Goal: Communication & Community: Answer question/provide support

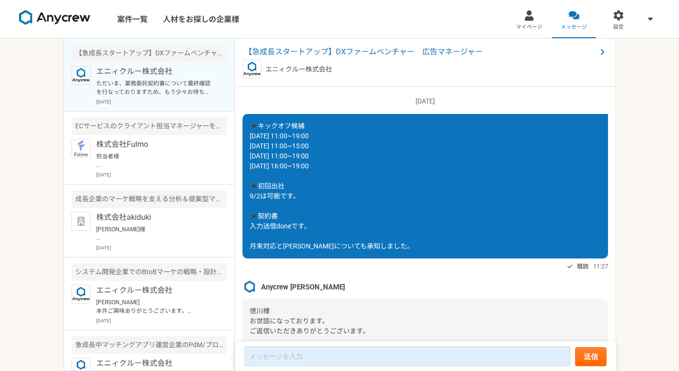
scroll to position [905, 0]
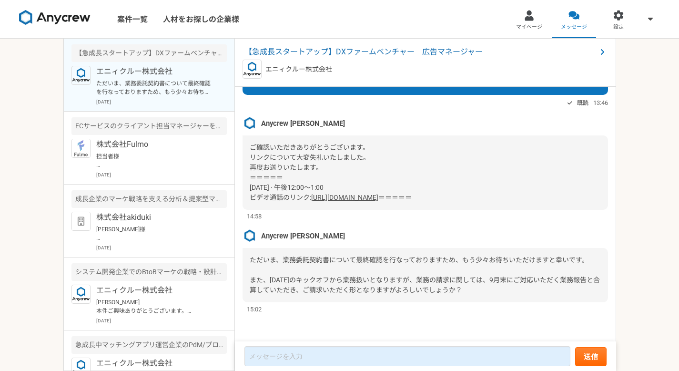
drag, startPoint x: 249, startPoint y: 177, endPoint x: 452, endPoint y: 191, distance: 203.9
click at [452, 191] on div "ご確認いただきありがとうございます。 リンクについて大変失礼いたしました。 再度お送りいたします。 ＝＝＝＝＝ [DATE] · 午後12:00～1:00 ビ…" at bounding box center [425, 172] width 365 height 74
copy div "[DATE] · 午後12:00～1:00 ビデオ通話のリンク: [URL][DOMAIN_NAME]"
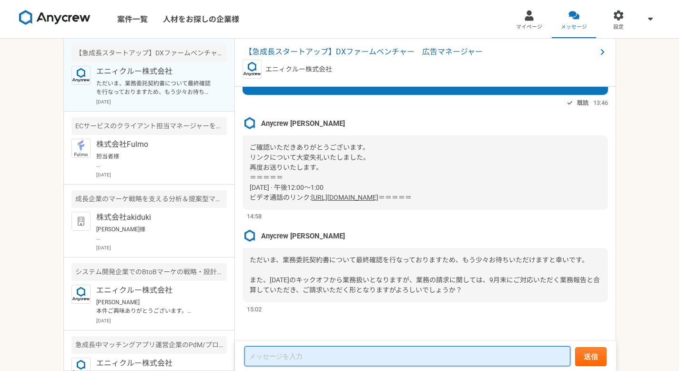
click at [303, 359] on textarea at bounding box center [407, 356] width 326 height 20
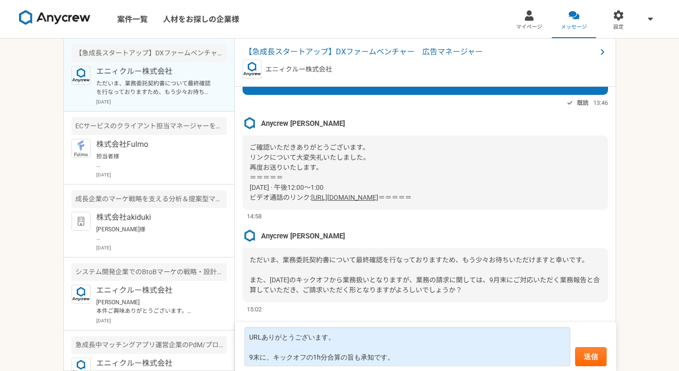
click at [436, 153] on div "ご確認いただきありがとうございます。 リンクについて大変失礼いたしました。 再度お送りいたします。 ＝＝＝＝＝ [DATE] · 午後12:00～1:00 ビ…" at bounding box center [425, 172] width 365 height 74
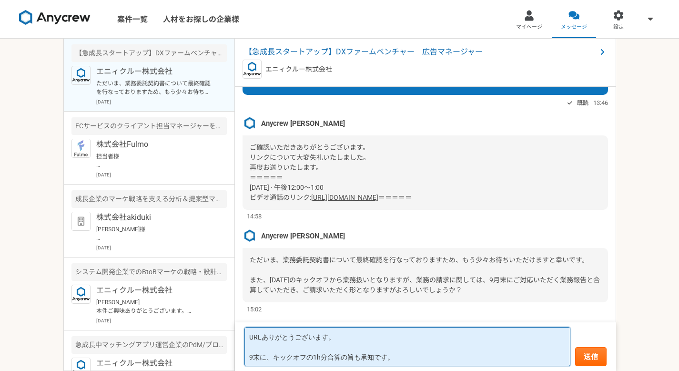
click at [404, 359] on textarea "URLありがとうございます。 9末に、キックオフの1h分合算の旨も承知です。" at bounding box center [407, 346] width 326 height 39
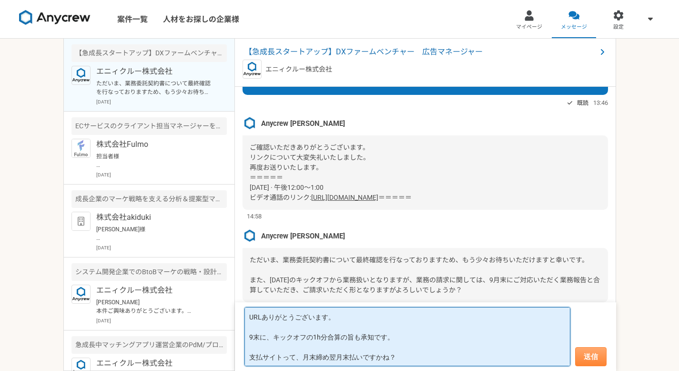
type textarea "URLありがとうございます。 9末に、キックオフの1h分合算の旨も承知です。 支払サイトって、月末締め翌月末払いですかね？"
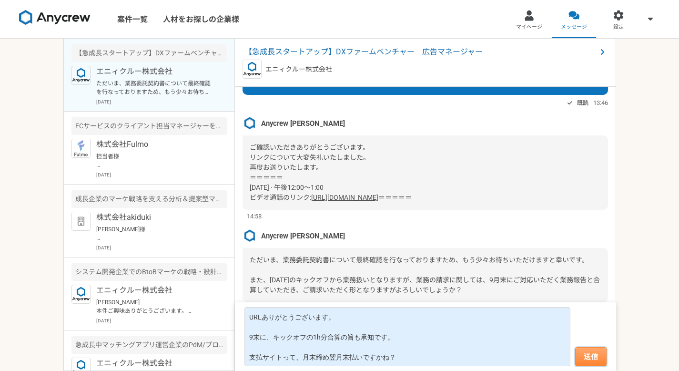
click at [595, 354] on button "送信" at bounding box center [590, 356] width 31 height 19
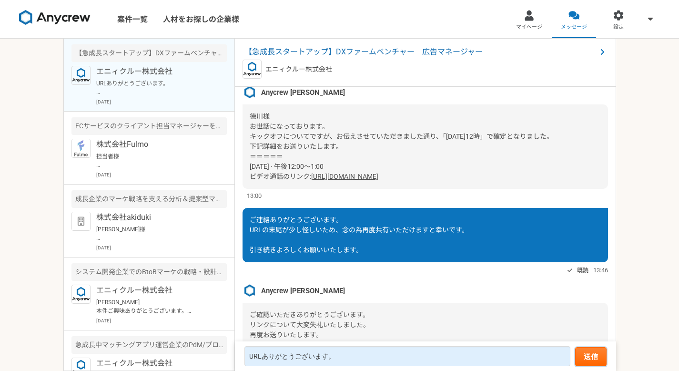
scroll to position [822, 0]
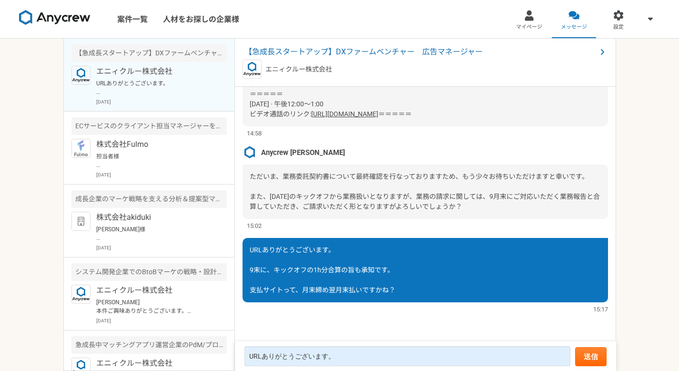
click at [125, 25] on link "案件一覧" at bounding box center [133, 19] width 46 height 38
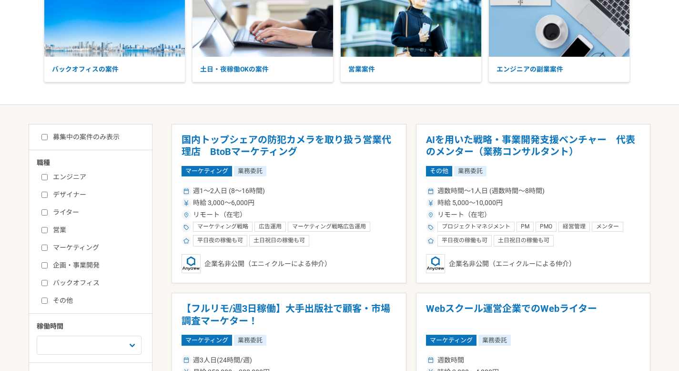
scroll to position [86, 0]
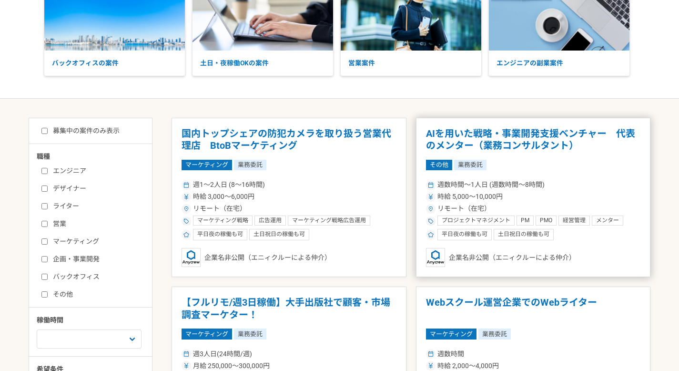
click at [477, 142] on h1 "AIを用いた戦略・事業開発支援ベンチャー　代表のメンター（業務コンサルタント）" at bounding box center [533, 140] width 215 height 24
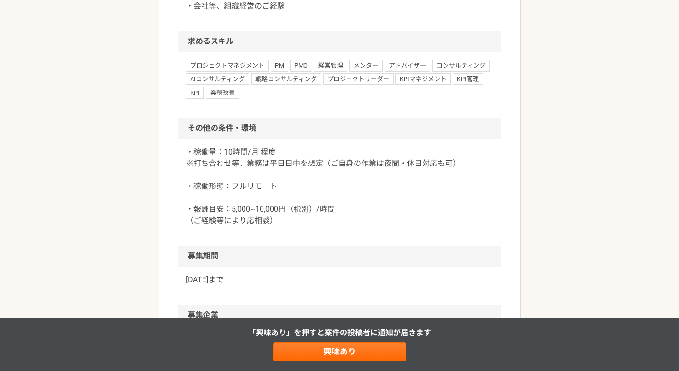
scroll to position [889, 0]
